Goal: Information Seeking & Learning: Learn about a topic

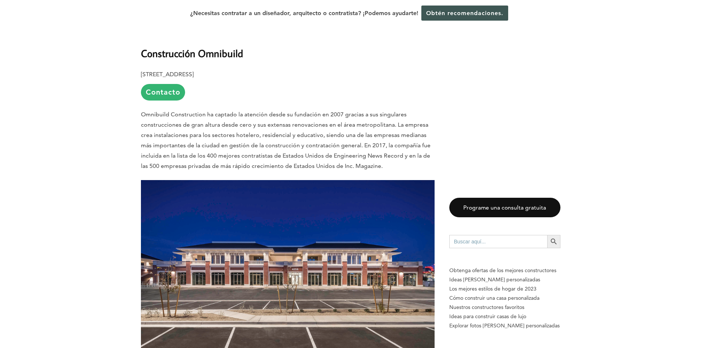
click at [301, 111] on font "Omnibuild Construction ha captado la atención desde su fundación en 2007 gracia…" at bounding box center [286, 140] width 290 height 59
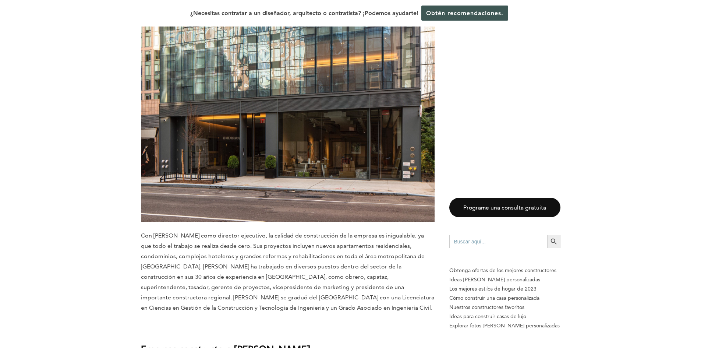
scroll to position [2135, 0]
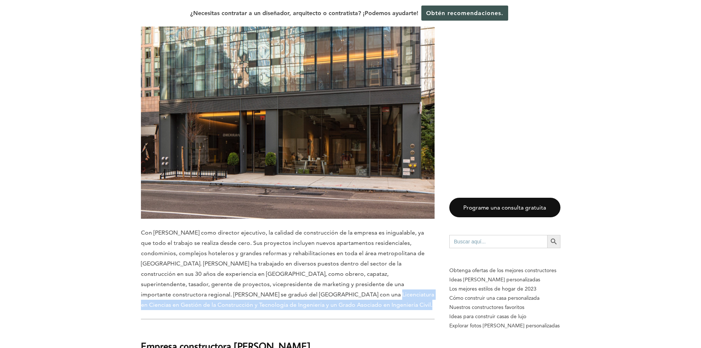
drag, startPoint x: 266, startPoint y: 266, endPoint x: 331, endPoint y: 273, distance: 64.7
click at [331, 273] on p "Con [PERSON_NAME] como director ejecutivo, la calidad de construcción de la emp…" at bounding box center [288, 268] width 294 height 82
copy font "Licenciatura en Ciencias en Gestión de la Construcción y Tecnología de Ingenier…"
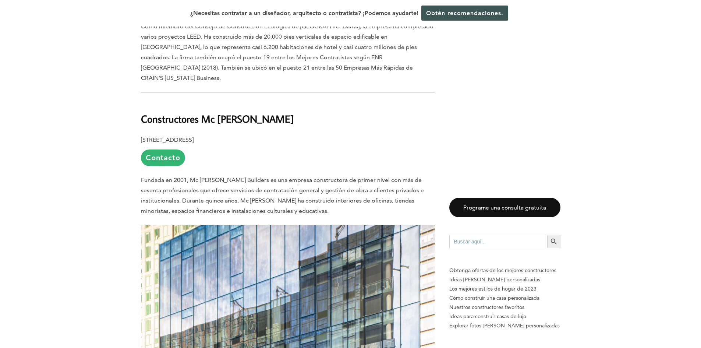
scroll to position [1656, 0]
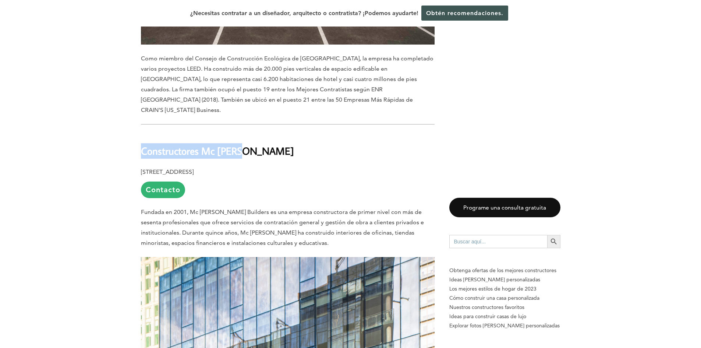
drag, startPoint x: 141, startPoint y: 120, endPoint x: 250, endPoint y: 120, distance: 108.6
click at [250, 133] on h2 "Constructores Mc [PERSON_NAME]" at bounding box center [288, 145] width 294 height 25
copy font "Constructores Mc [PERSON_NAME]"
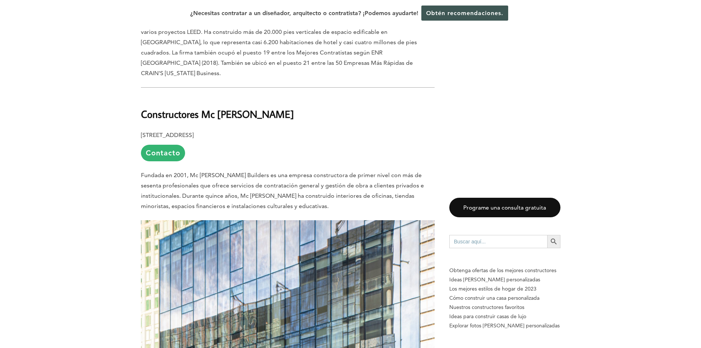
drag, startPoint x: 261, startPoint y: 146, endPoint x: 319, endPoint y: 140, distance: 58.9
click at [319, 170] on p "Fundada en 2001, Mc [PERSON_NAME] Builders es una empresa constructora de prime…" at bounding box center [288, 190] width 294 height 41
copy font "empresa constructora"
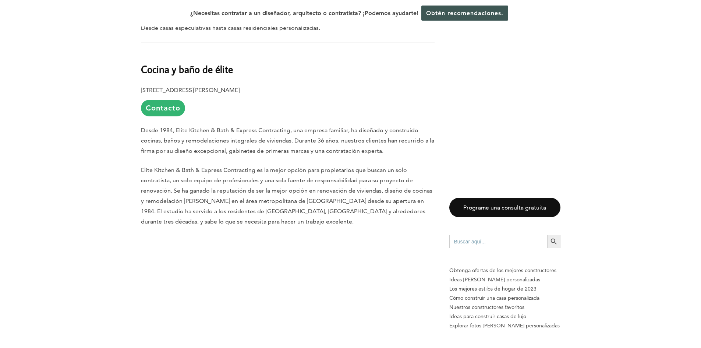
scroll to position [3202, 0]
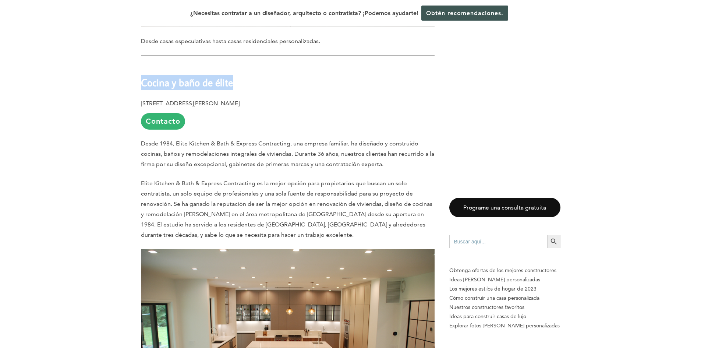
drag, startPoint x: 137, startPoint y: 40, endPoint x: 244, endPoint y: 45, distance: 107.6
copy font "Cocina y baño de élite"
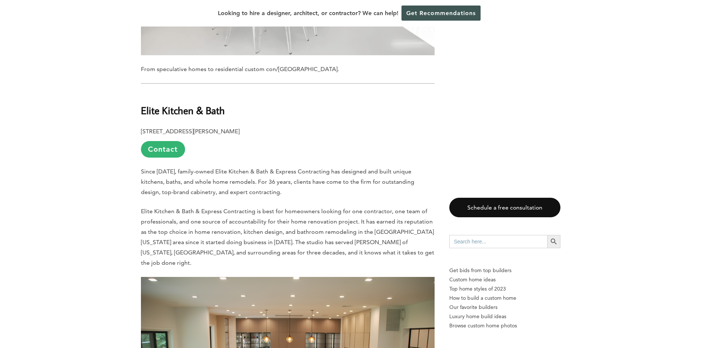
drag, startPoint x: 508, startPoint y: 93, endPoint x: 499, endPoint y: 92, distance: 8.9
drag, startPoint x: 138, startPoint y: 42, endPoint x: 227, endPoint y: 43, distance: 88.7
copy b "Elite Kitchen & Bath"
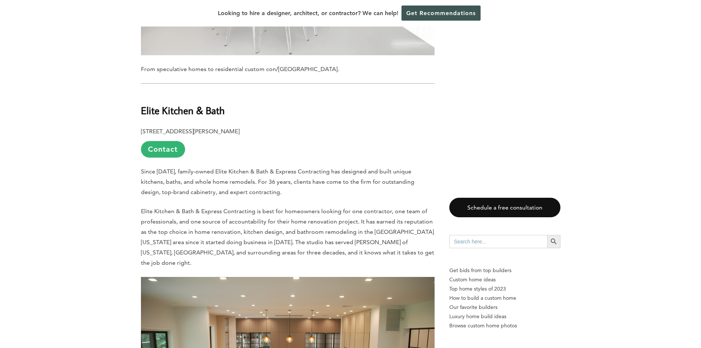
click at [430, 126] on p "[STREET_ADDRESS][PERSON_NAME] Contact" at bounding box center [288, 141] width 294 height 31
drag, startPoint x: 336, startPoint y: 103, endPoint x: 433, endPoint y: 101, distance: 96.8
click at [433, 166] on p "Since [DATE], family-owned Elite Kitchen & Bath & Express Contracting has desig…" at bounding box center [288, 181] width 294 height 31
drag, startPoint x: 373, startPoint y: 104, endPoint x: 232, endPoint y: 113, distance: 140.9
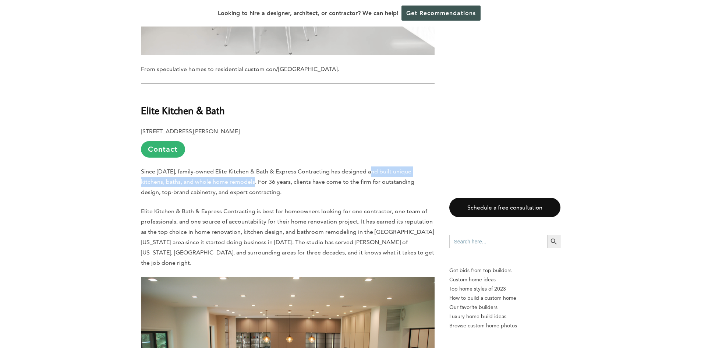
click at [232, 168] on span "Since [DATE], family-owned Elite Kitchen & Bath & Express Contracting has desig…" at bounding box center [277, 182] width 273 height 28
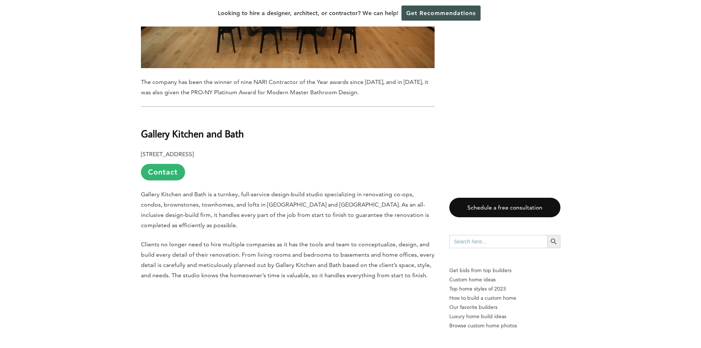
scroll to position [3538, 0]
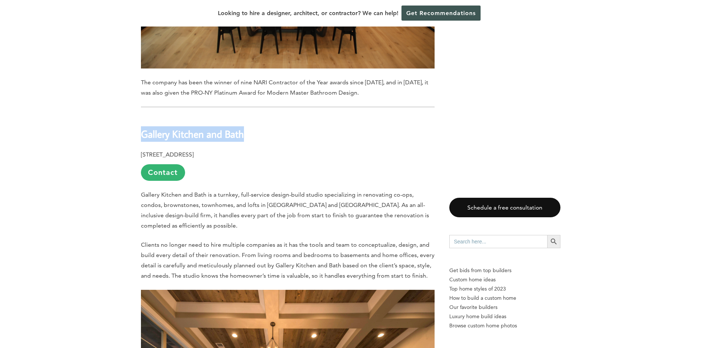
drag, startPoint x: 141, startPoint y: 54, endPoint x: 244, endPoint y: 59, distance: 102.8
click at [244, 127] on b "Gallery Kitchen and Bath" at bounding box center [192, 133] width 103 height 13
copy b "Gallery Kitchen and Bath"
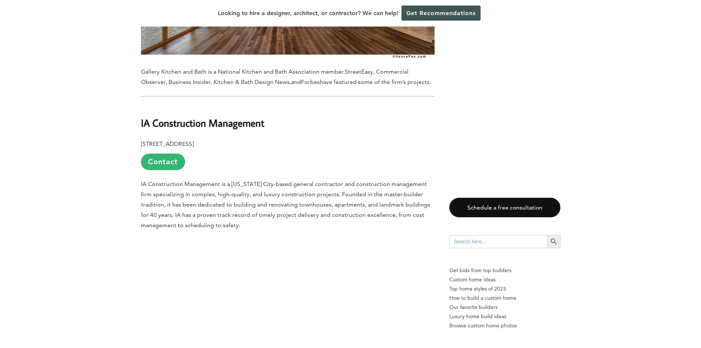
scroll to position [3943, 0]
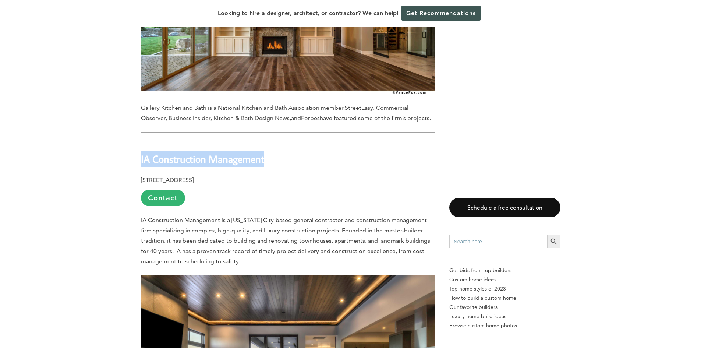
drag, startPoint x: 139, startPoint y: 66, endPoint x: 266, endPoint y: 68, distance: 127.0
copy b "IA Construction Management"
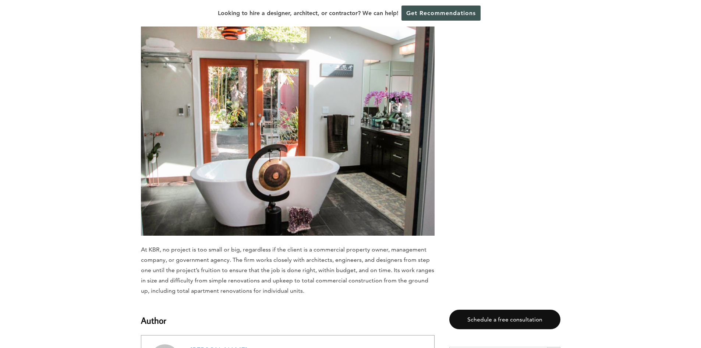
scroll to position [4642, 0]
